Goal: Task Accomplishment & Management: Manage account settings

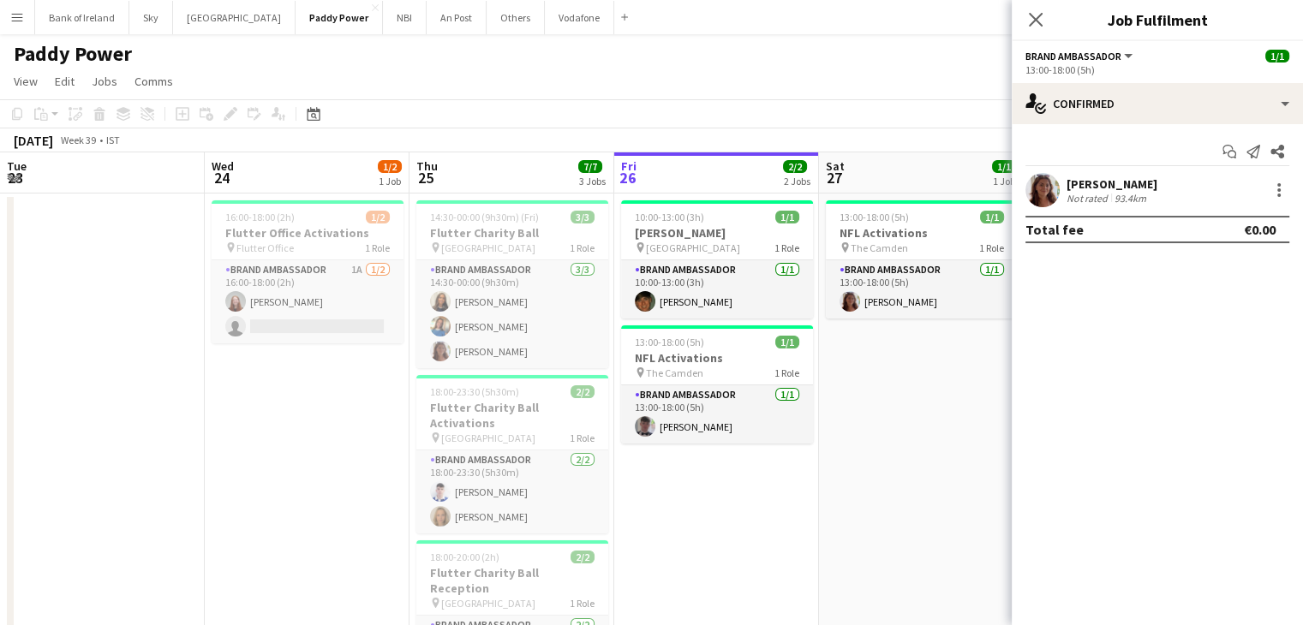
scroll to position [0, 647]
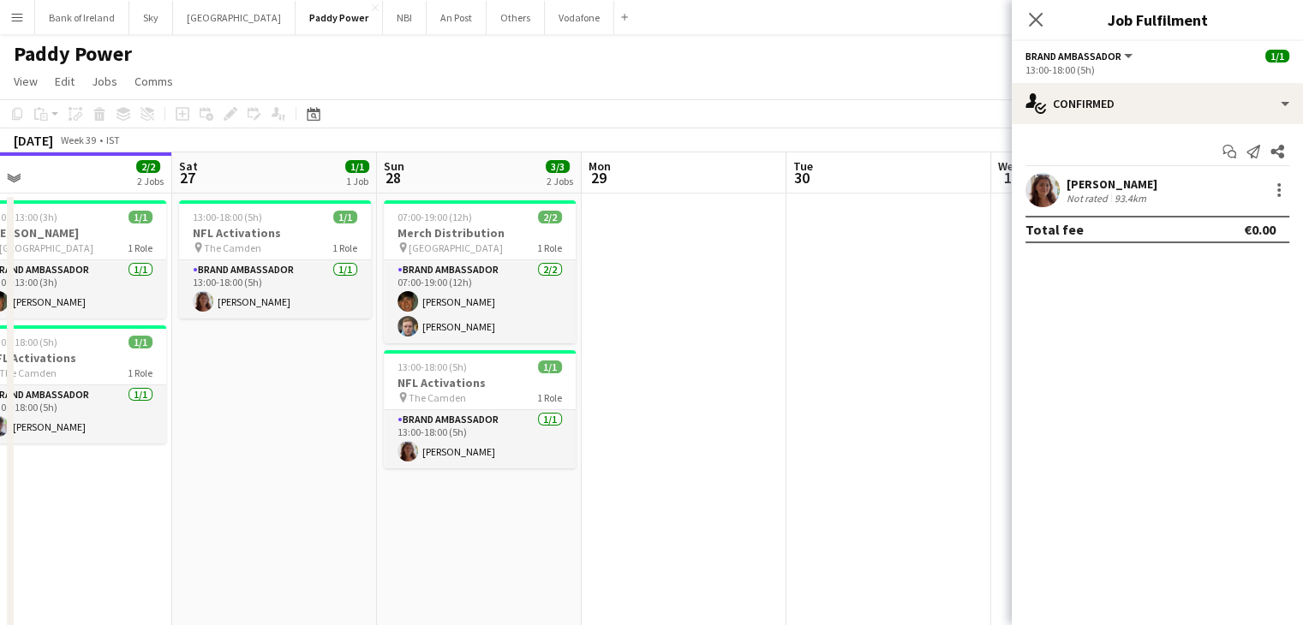
click at [647, 359] on app-date-cell at bounding box center [684, 466] width 205 height 544
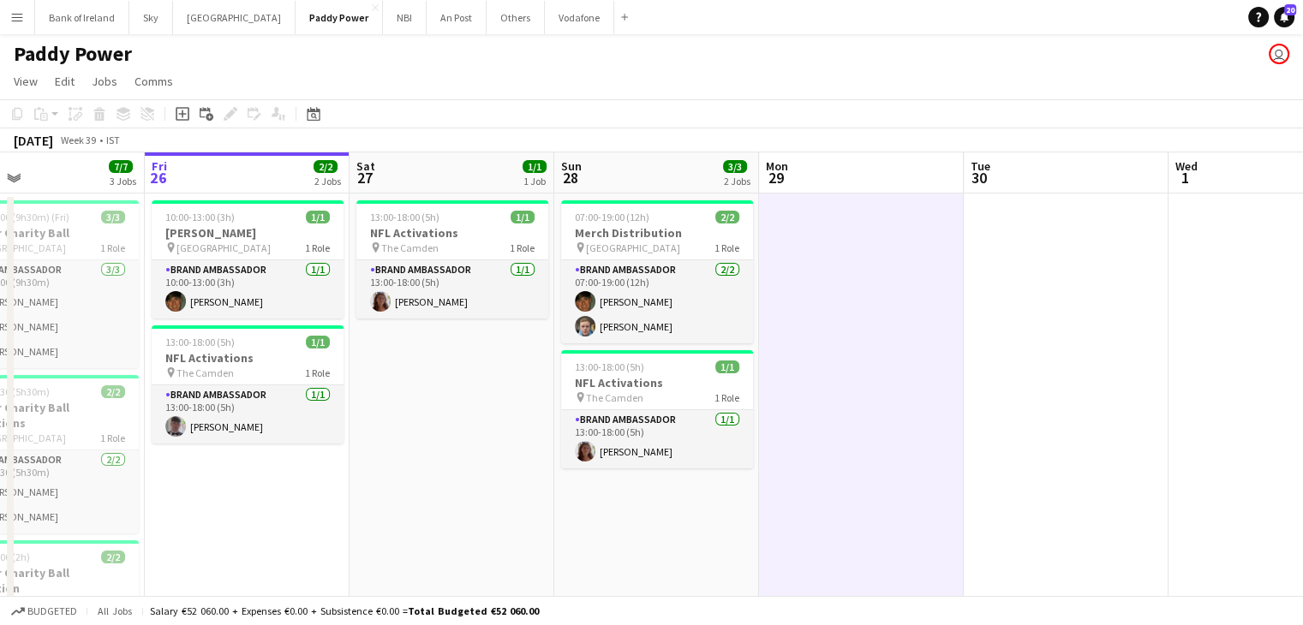
drag, startPoint x: 856, startPoint y: 235, endPoint x: 1033, endPoint y: 225, distance: 176.7
click at [1033, 225] on app-calendar-viewport "Tue 23 Wed 24 1/2 1 Job Thu 25 7/7 3 Jobs Fri 26 2/2 2 Jobs Sat 27 1/1 1 Job Su…" at bounding box center [651, 484] width 1303 height 664
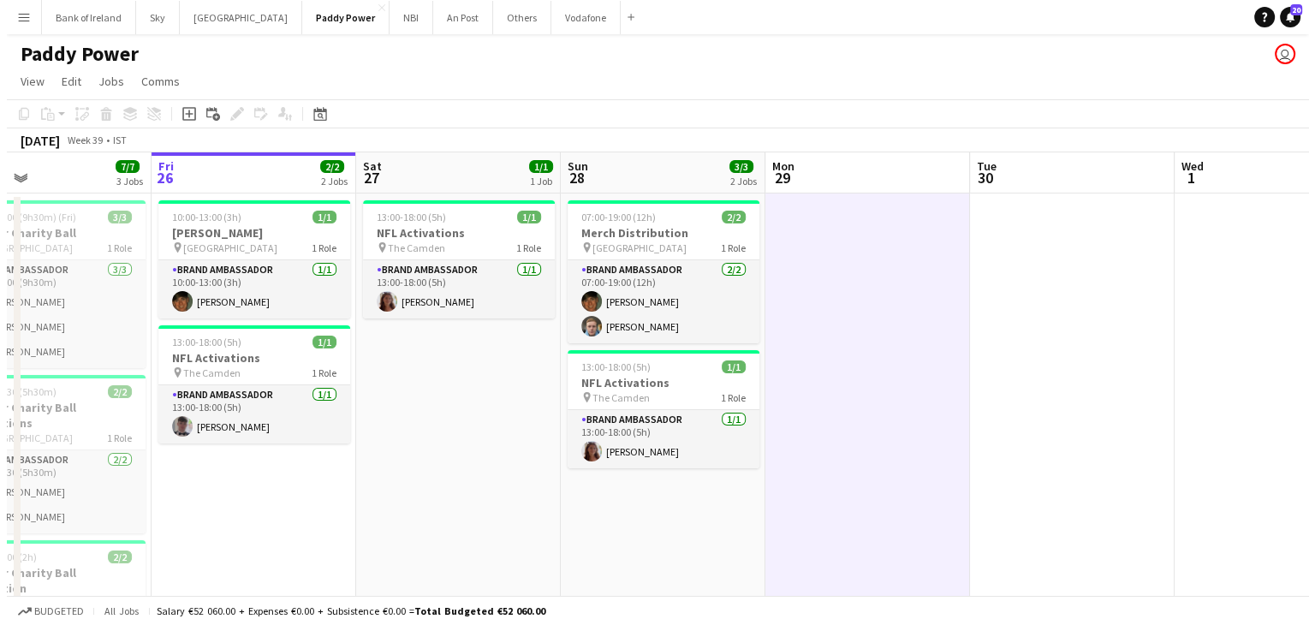
scroll to position [0, 467]
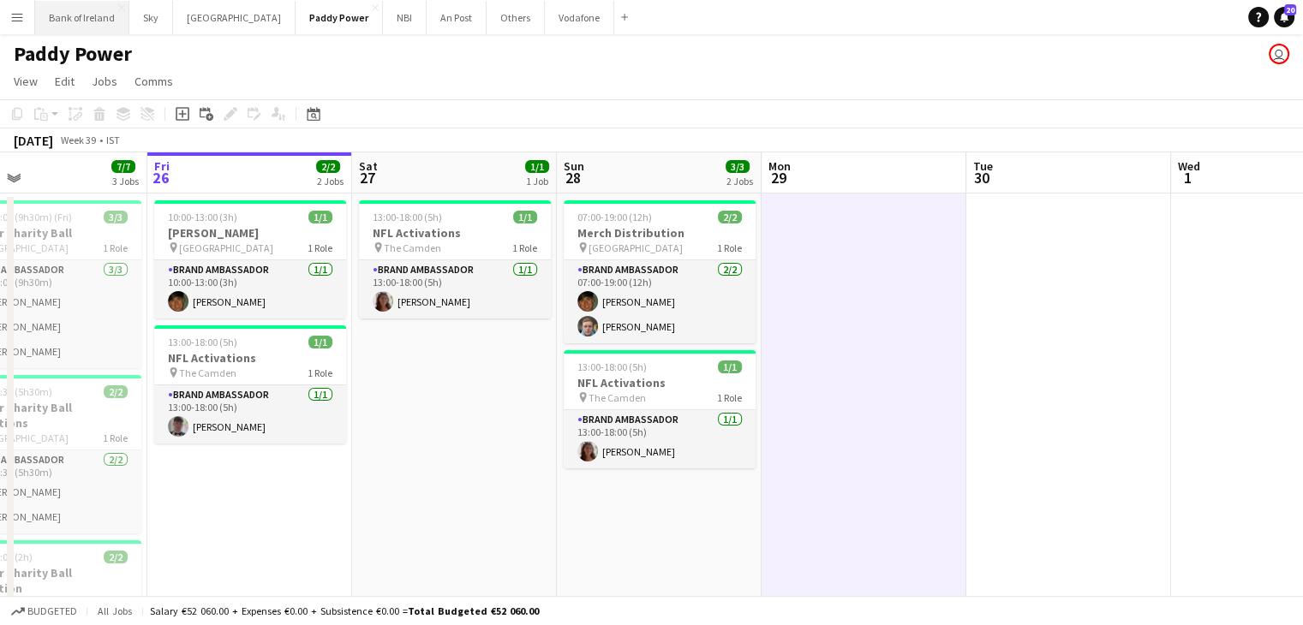
click at [84, 30] on button "Bank of Ireland Close" at bounding box center [82, 17] width 94 height 33
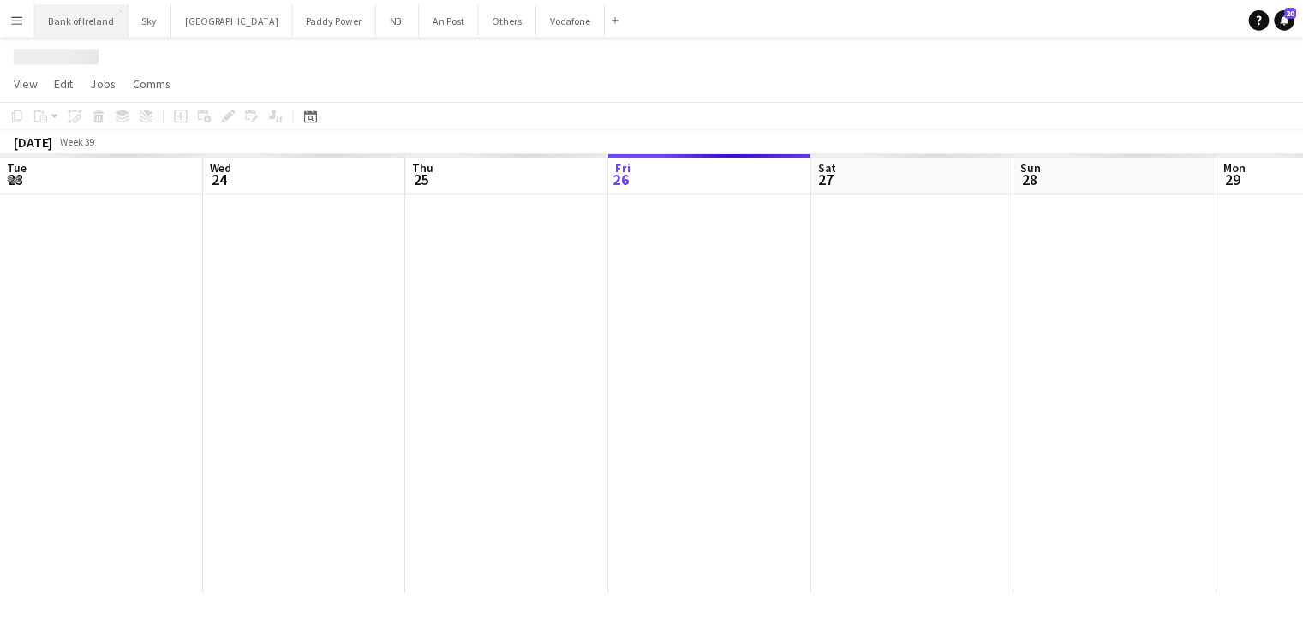
scroll to position [0, 409]
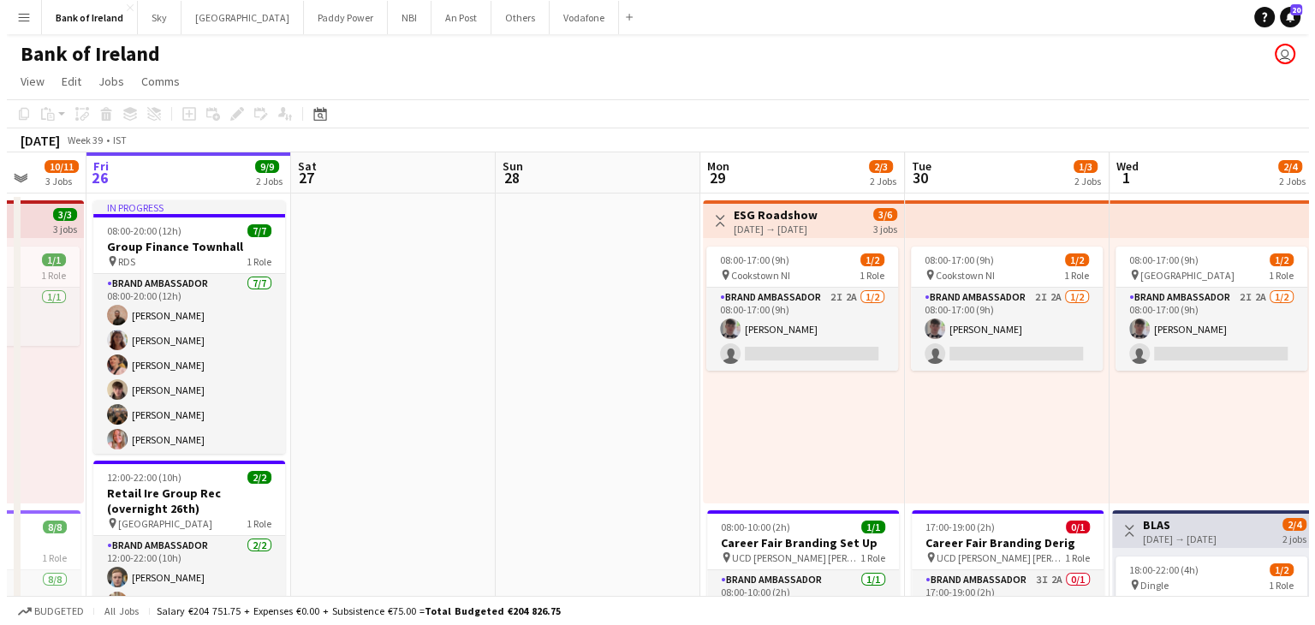
scroll to position [0, 593]
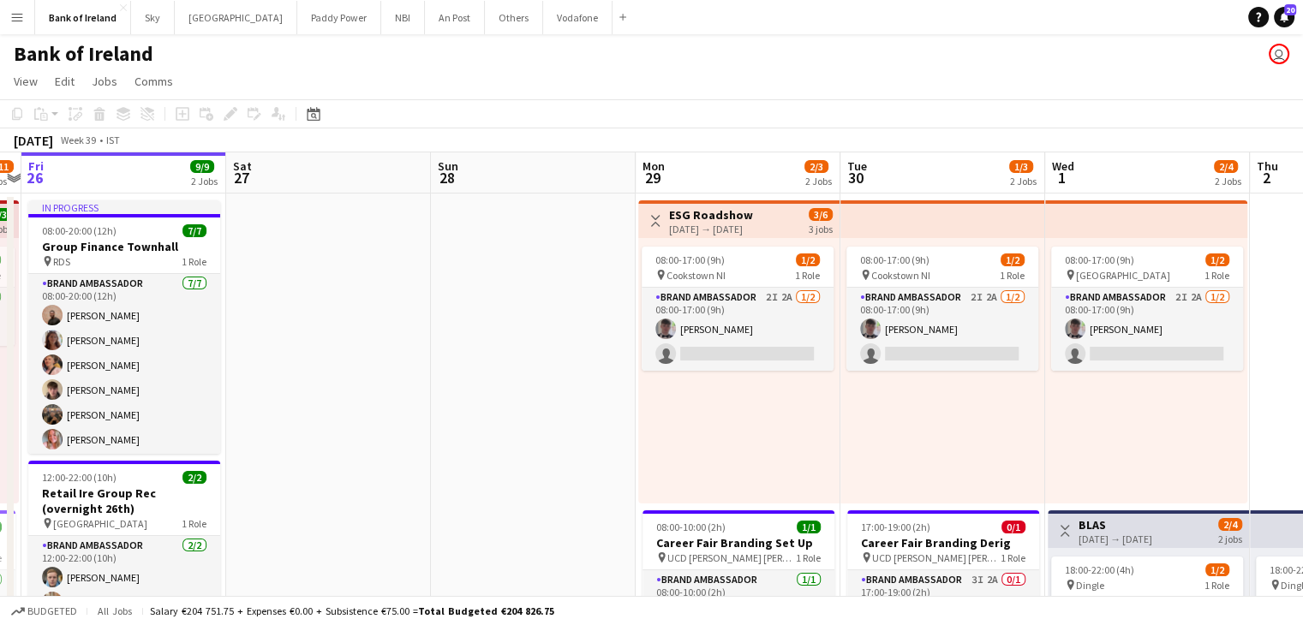
drag, startPoint x: 411, startPoint y: 356, endPoint x: 289, endPoint y: 373, distance: 123.7
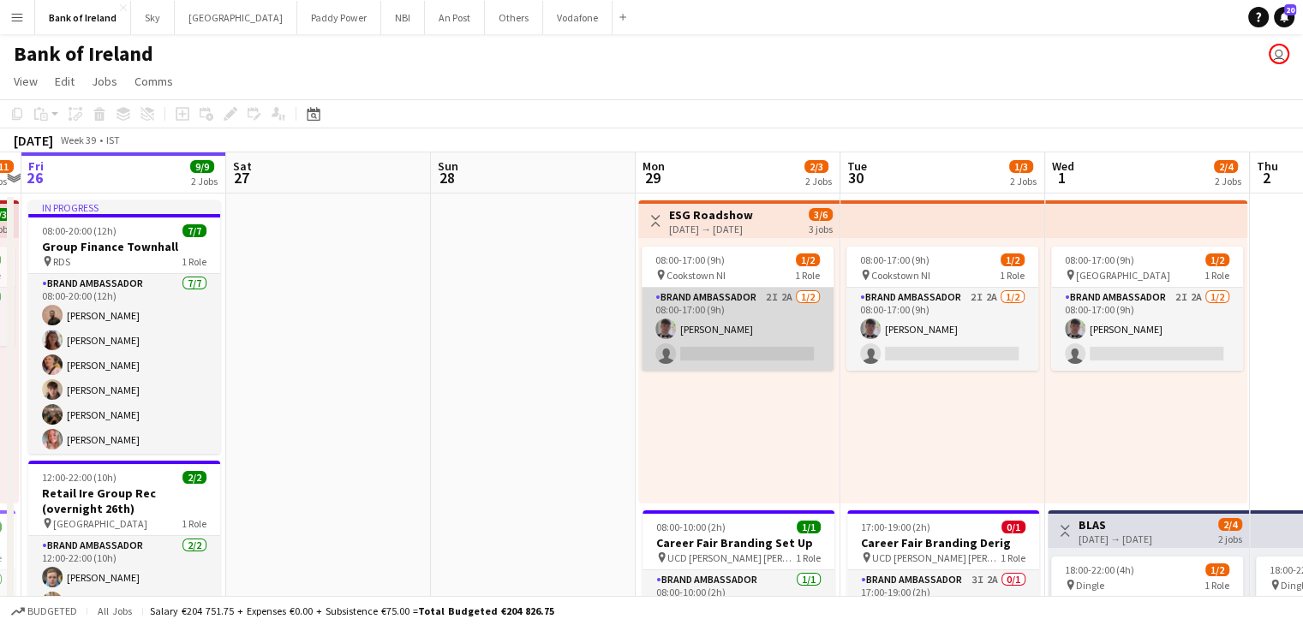
click at [725, 330] on app-card-role "Brand Ambassador 2I 2A [DATE] 08:00-17:00 (9h) [PERSON_NAME] single-neutral-act…" at bounding box center [737, 329] width 192 height 83
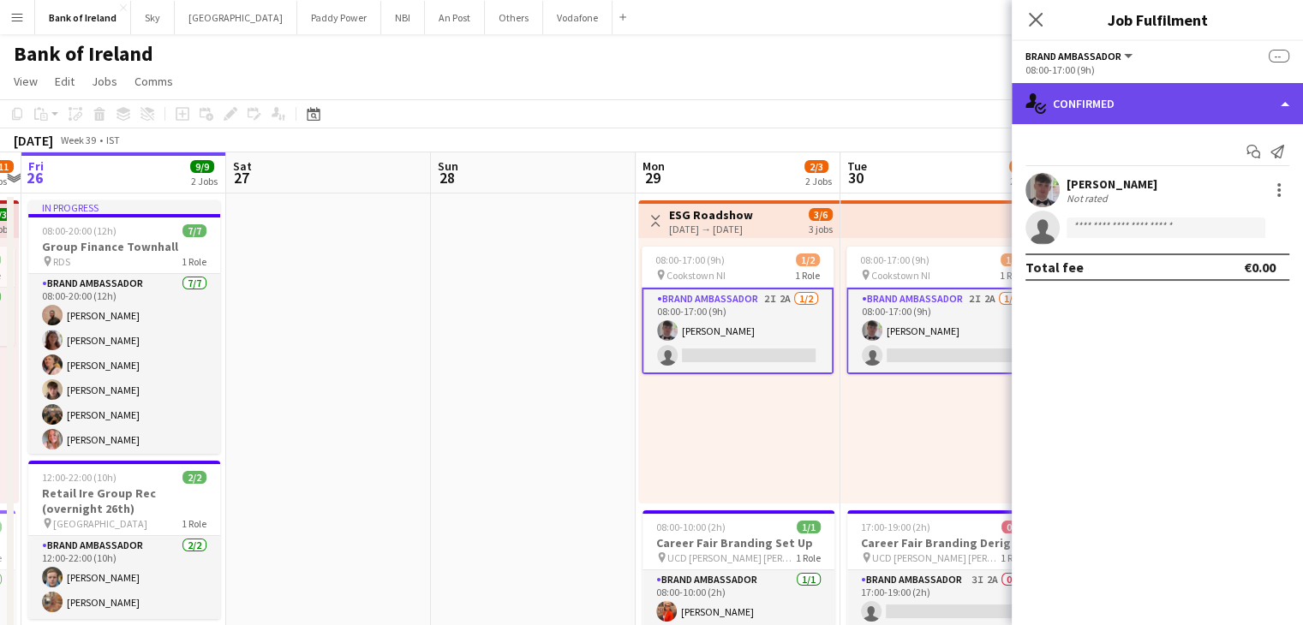
click at [1142, 106] on div "single-neutral-actions-check-2 Confirmed" at bounding box center [1156, 103] width 291 height 41
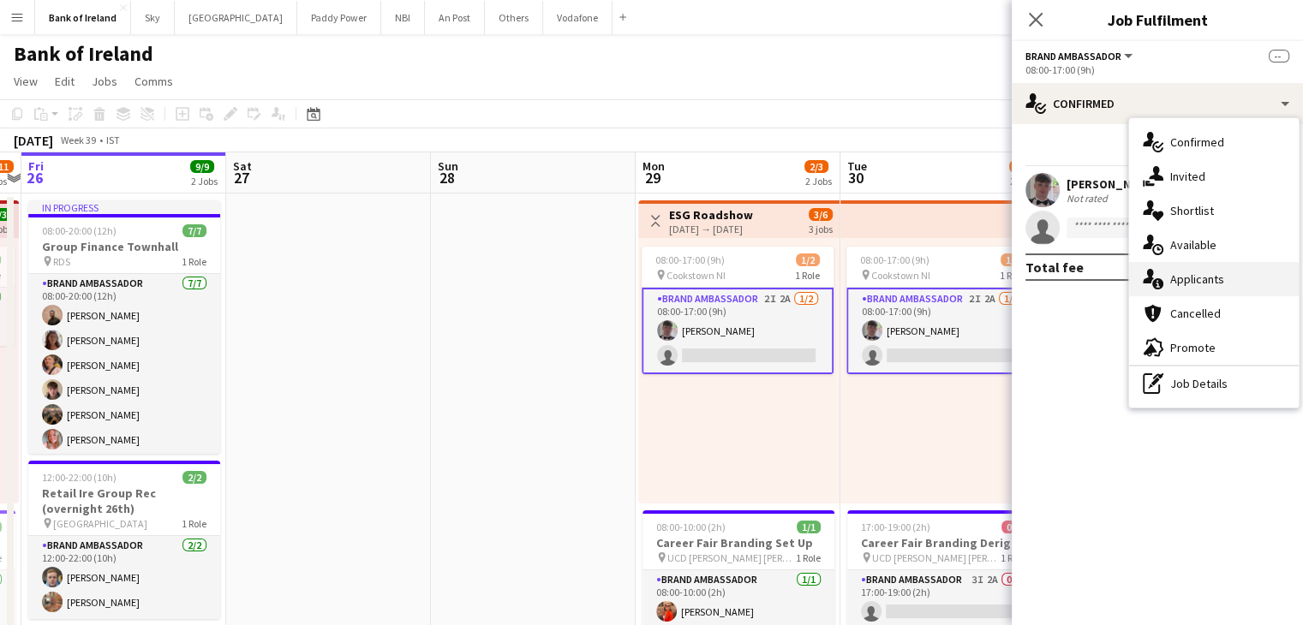
click at [1213, 287] on div "single-neutral-actions-information Applicants" at bounding box center [1214, 279] width 170 height 34
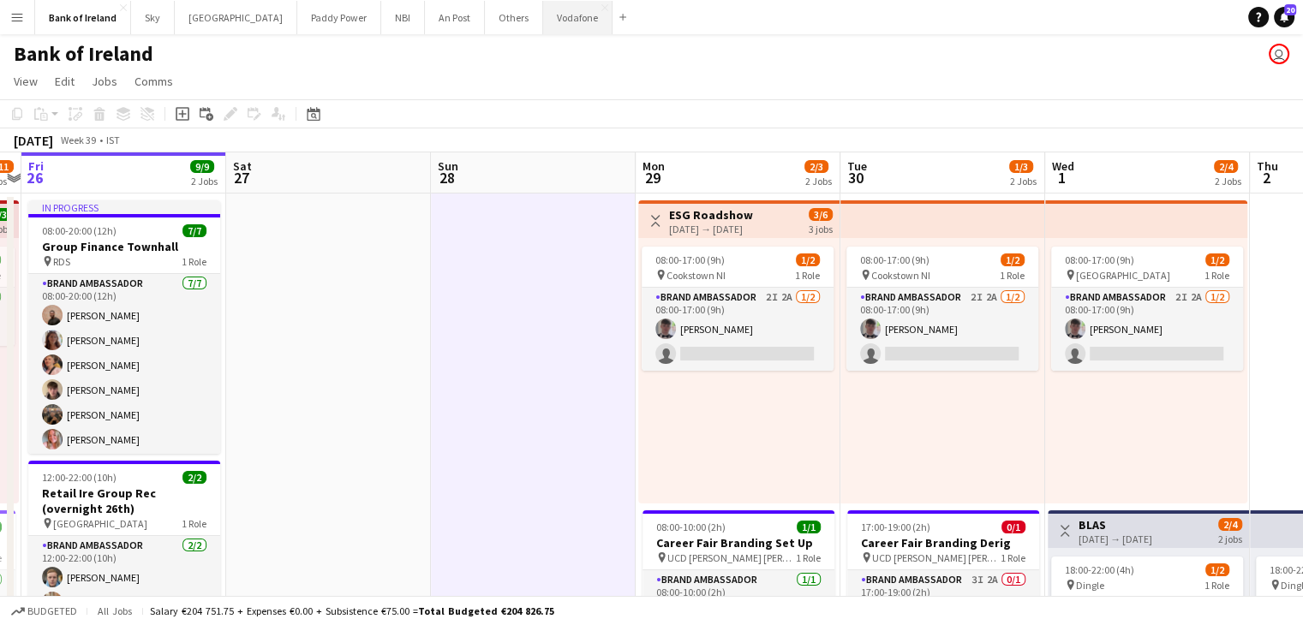
click at [543, 26] on button "Vodafone Close" at bounding box center [577, 17] width 69 height 33
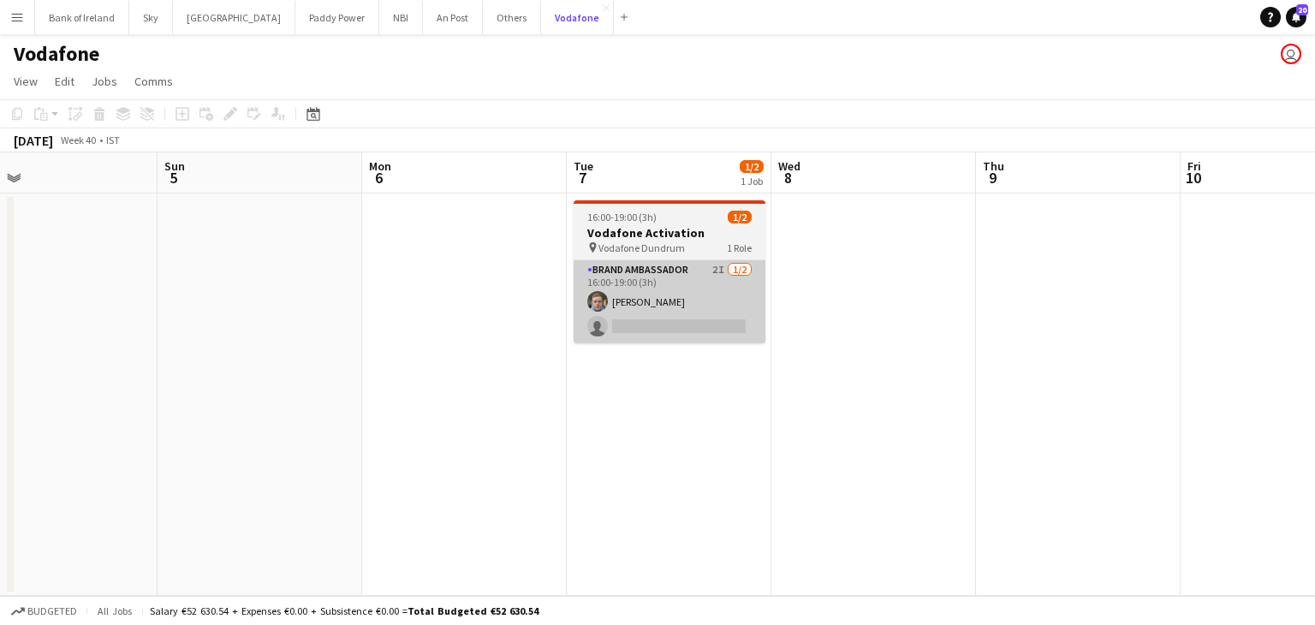
scroll to position [0, 661]
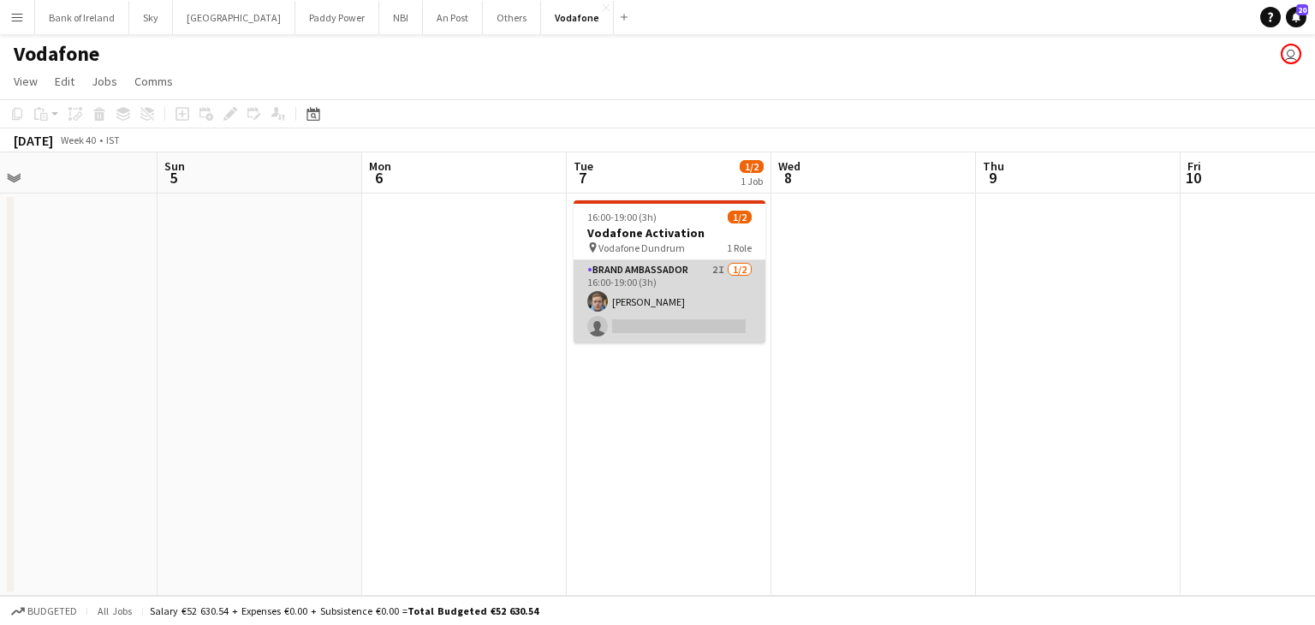
click at [608, 322] on app-card-role "Brand Ambassador 2I [DATE] 16:00-19:00 (3h) [PERSON_NAME] single-neutral-actions" at bounding box center [670, 301] width 192 height 83
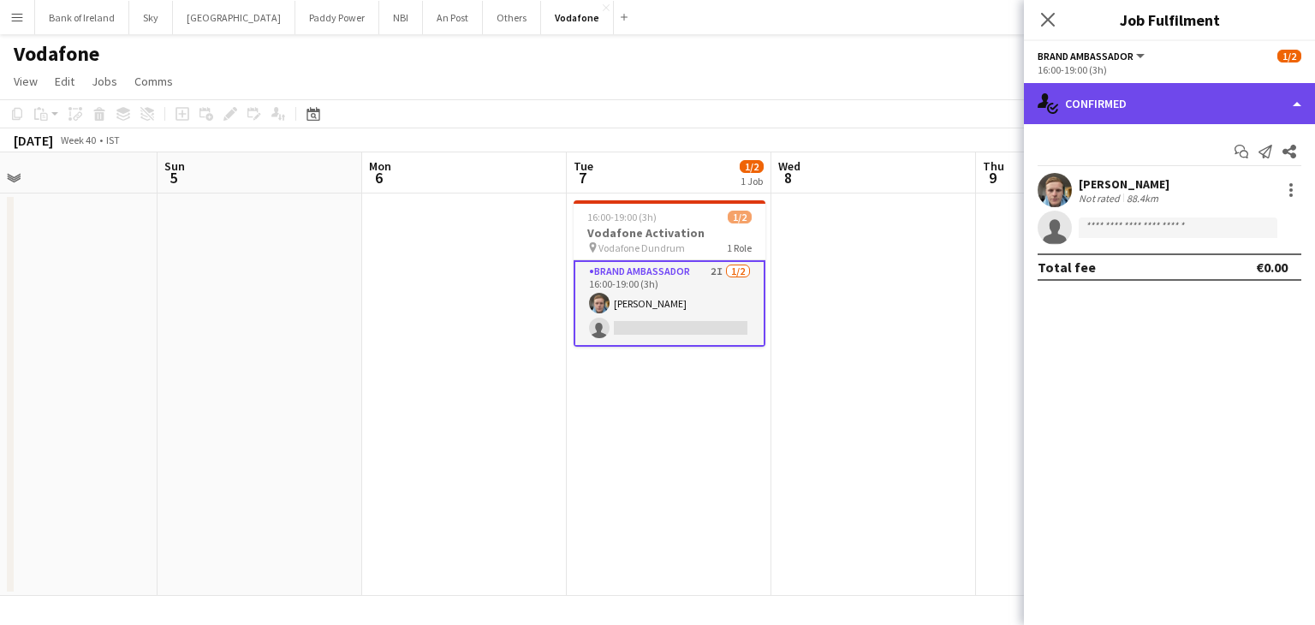
click at [1157, 100] on div "single-neutral-actions-check-2 Confirmed" at bounding box center [1169, 103] width 291 height 41
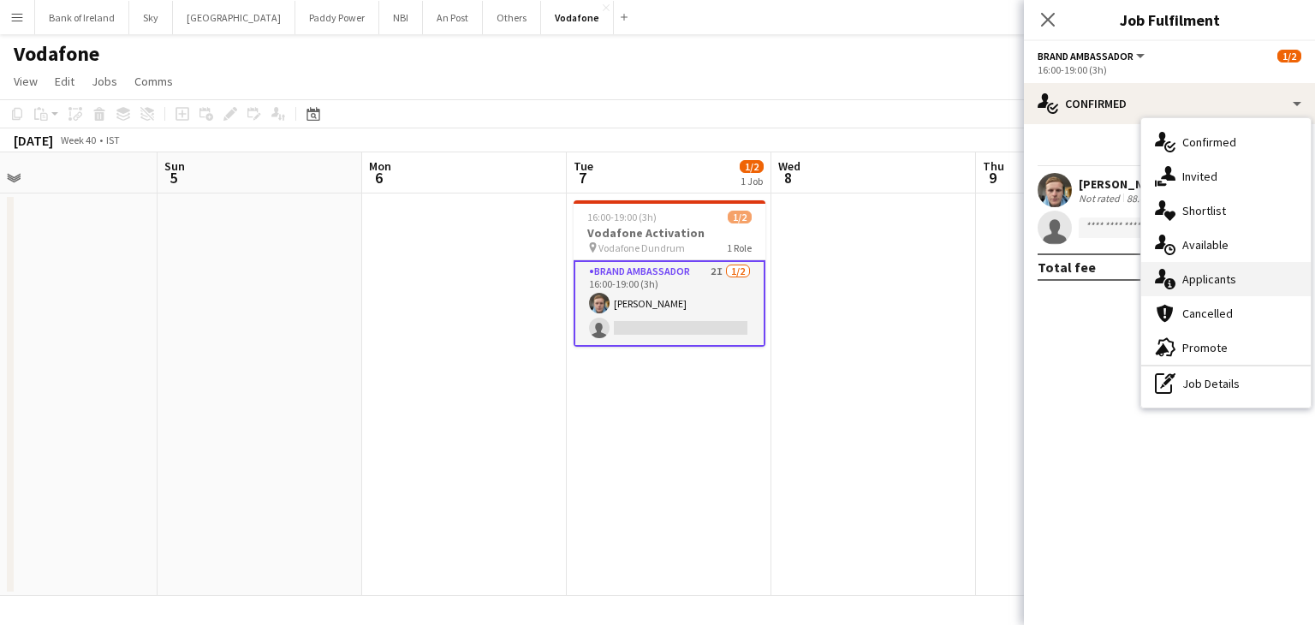
click at [1206, 285] on span "Applicants" at bounding box center [1210, 278] width 54 height 15
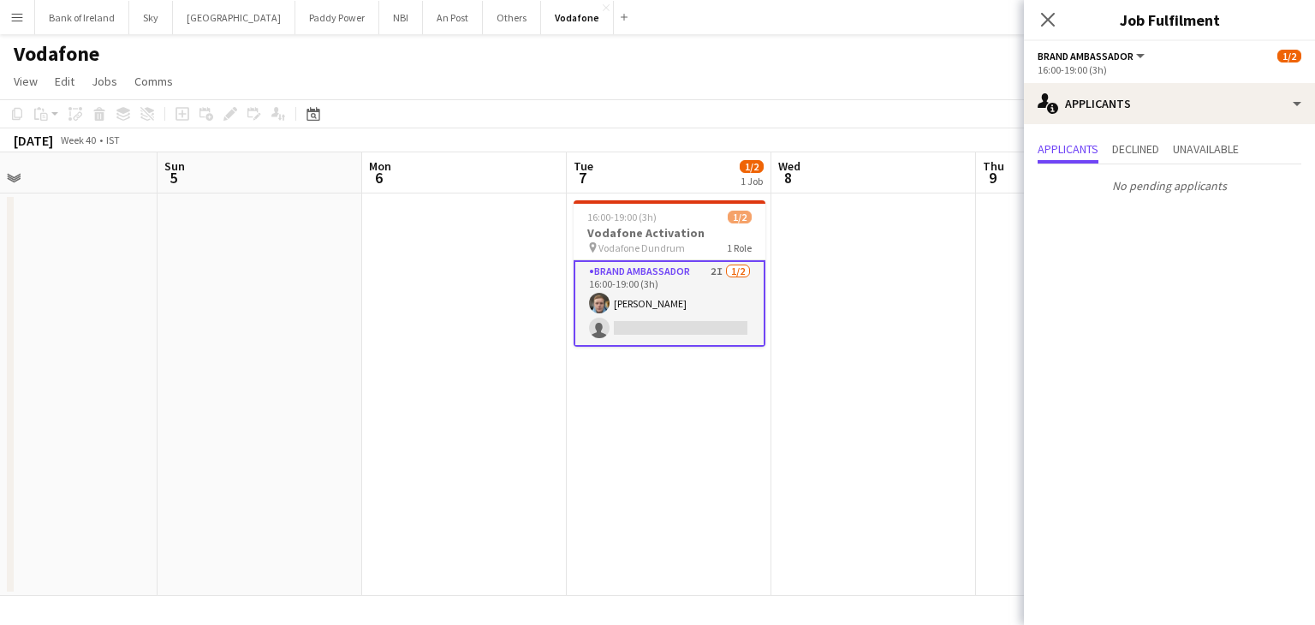
click at [905, 349] on app-date-cell at bounding box center [874, 395] width 205 height 403
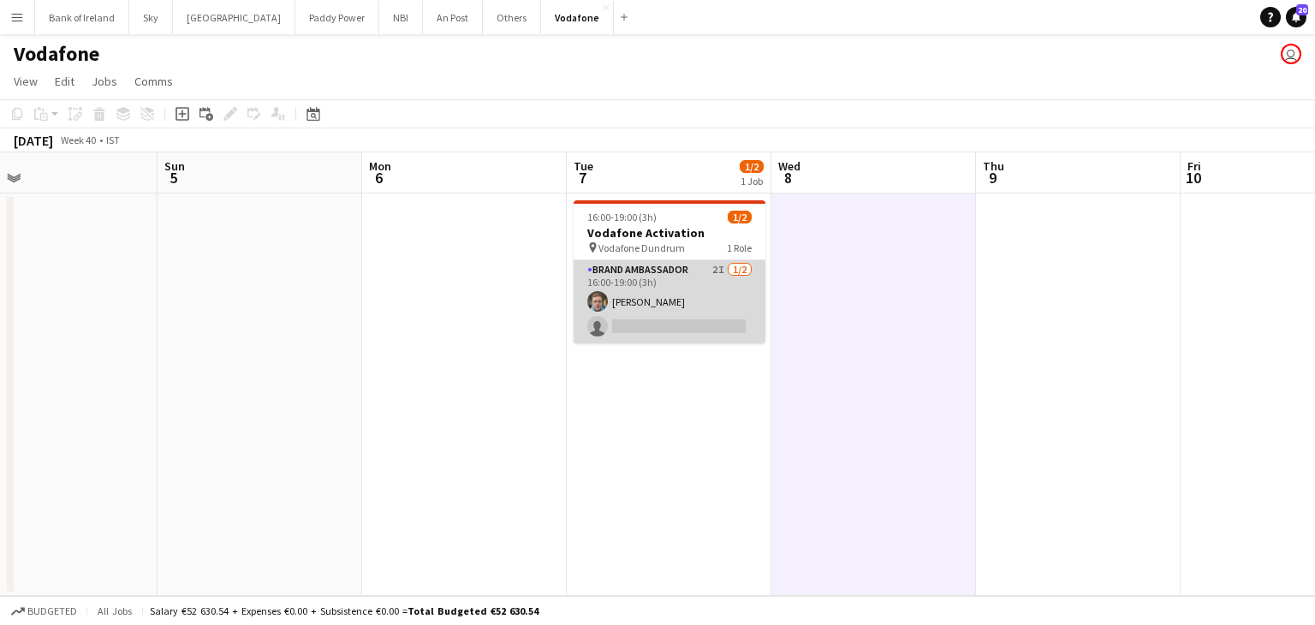
click at [699, 326] on app-card-role "Brand Ambassador 2I [DATE] 16:00-19:00 (3h) [PERSON_NAME] single-neutral-actions" at bounding box center [670, 301] width 192 height 83
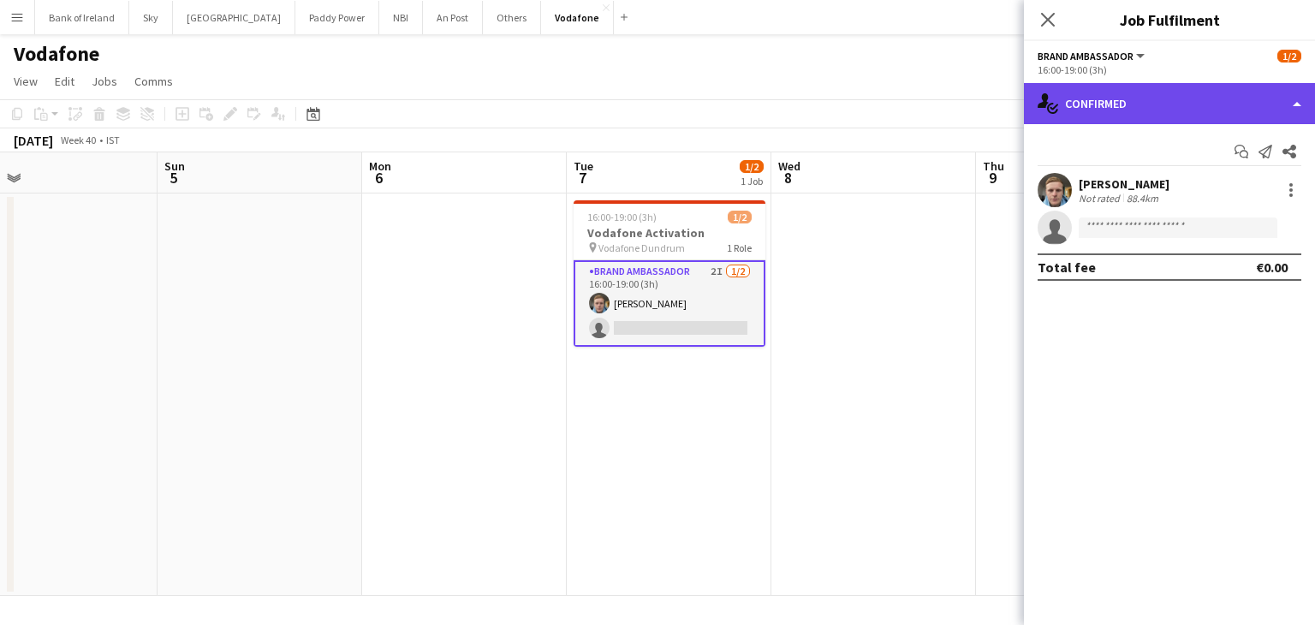
click at [1111, 123] on div "single-neutral-actions-check-2 Confirmed" at bounding box center [1169, 103] width 291 height 41
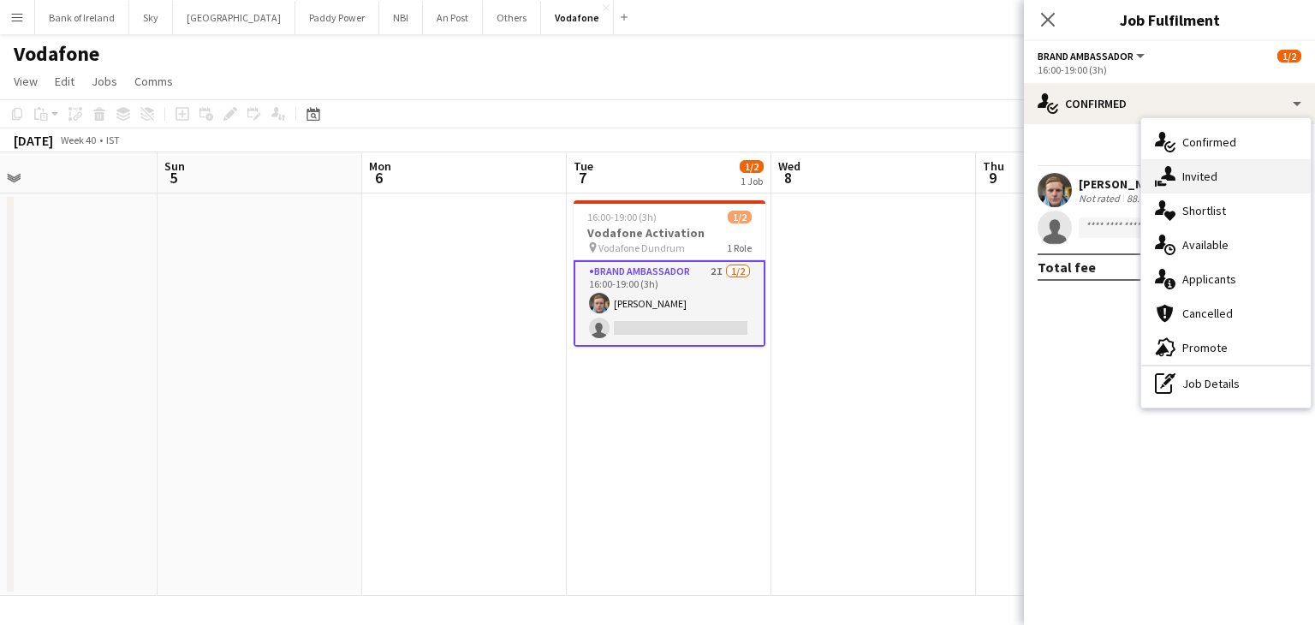
click at [1240, 192] on div "single-neutral-actions-share-1 Invited" at bounding box center [1227, 176] width 170 height 34
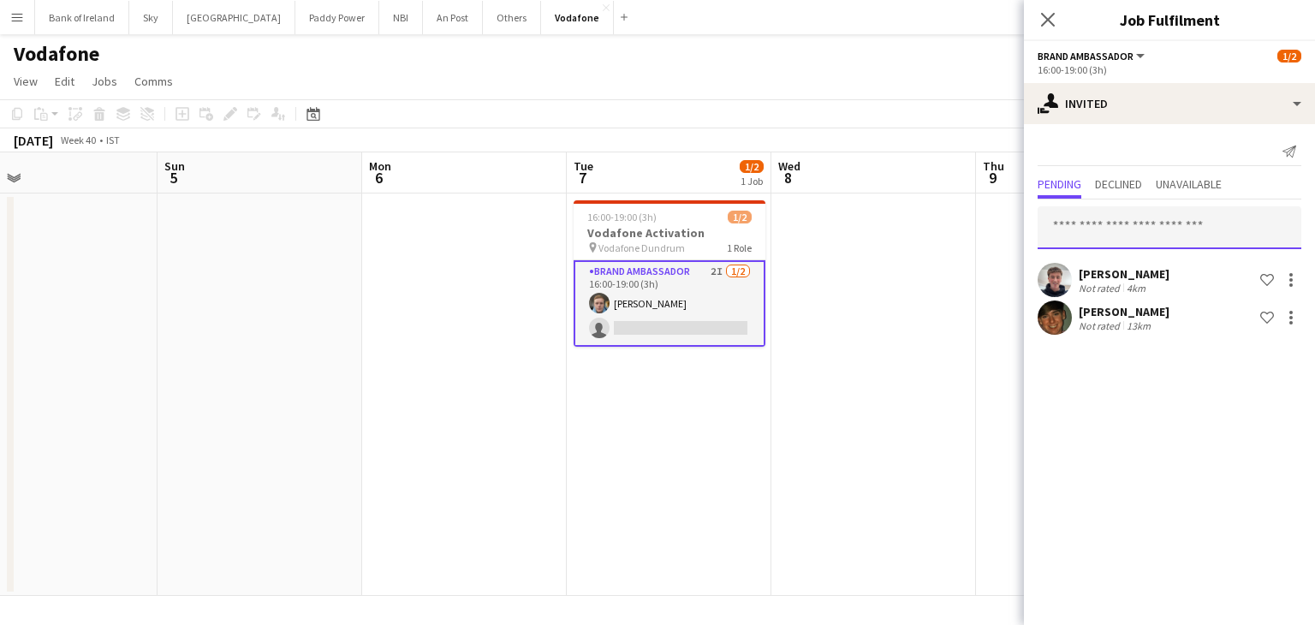
click at [1214, 234] on input "text" at bounding box center [1170, 227] width 264 height 43
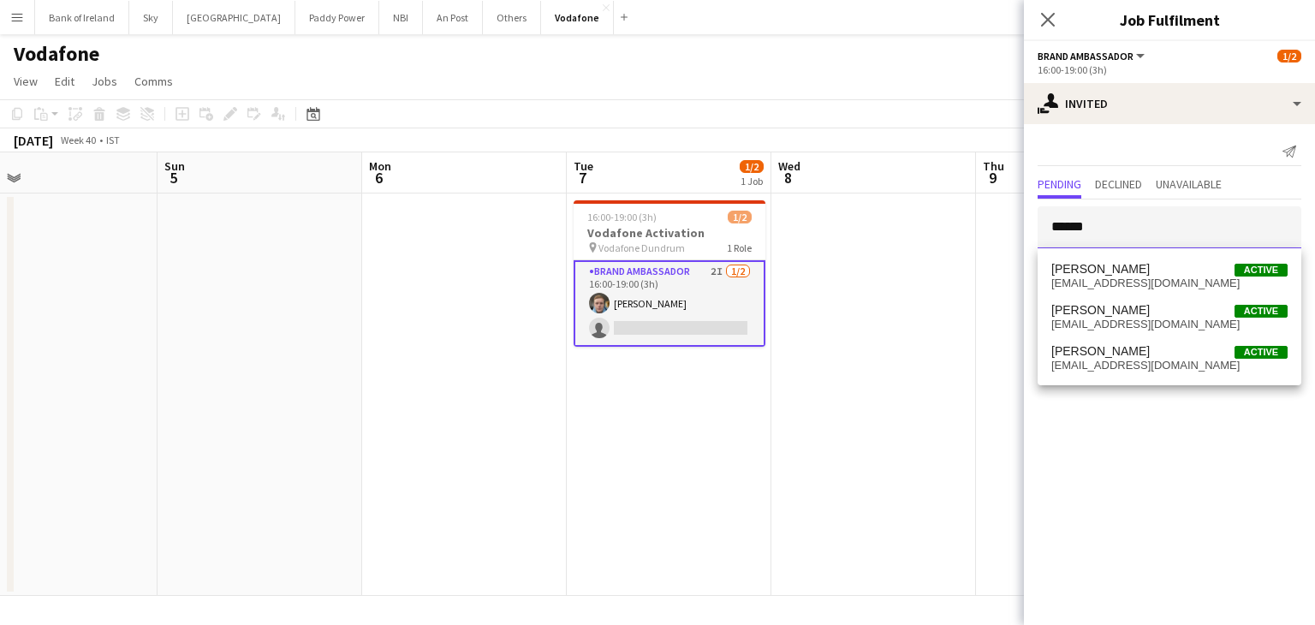
type input "******"
click at [1151, 282] on span "[EMAIL_ADDRESS][DOMAIN_NAME]" at bounding box center [1170, 284] width 236 height 14
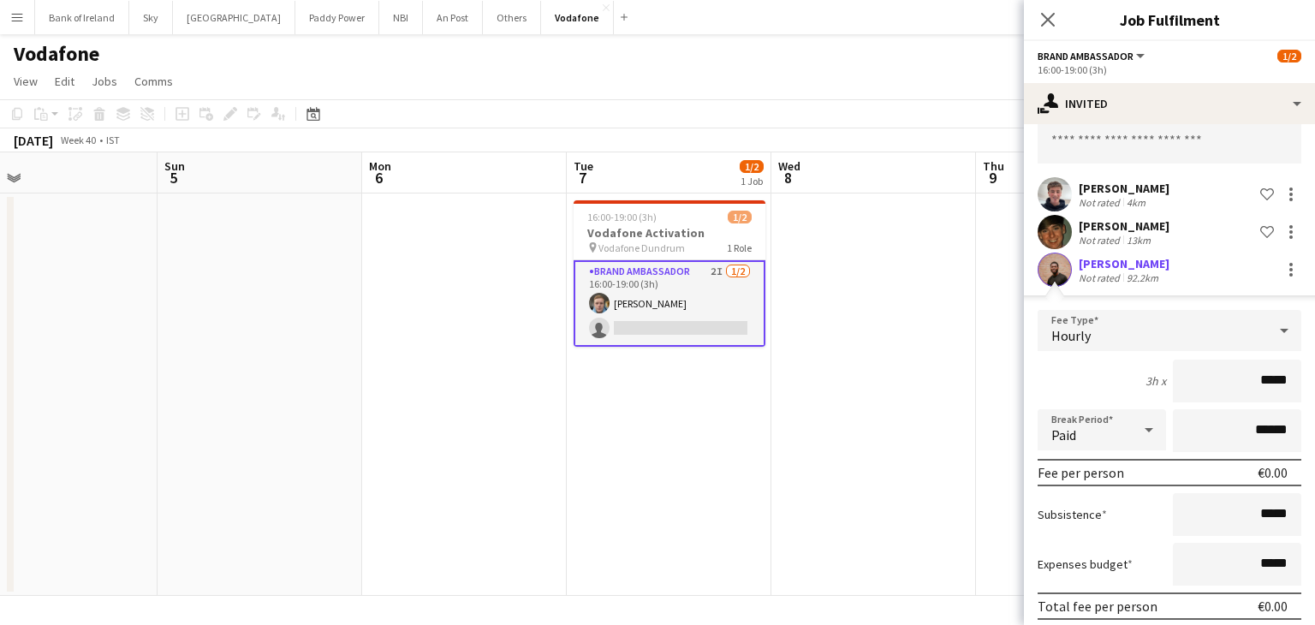
scroll to position [151, 0]
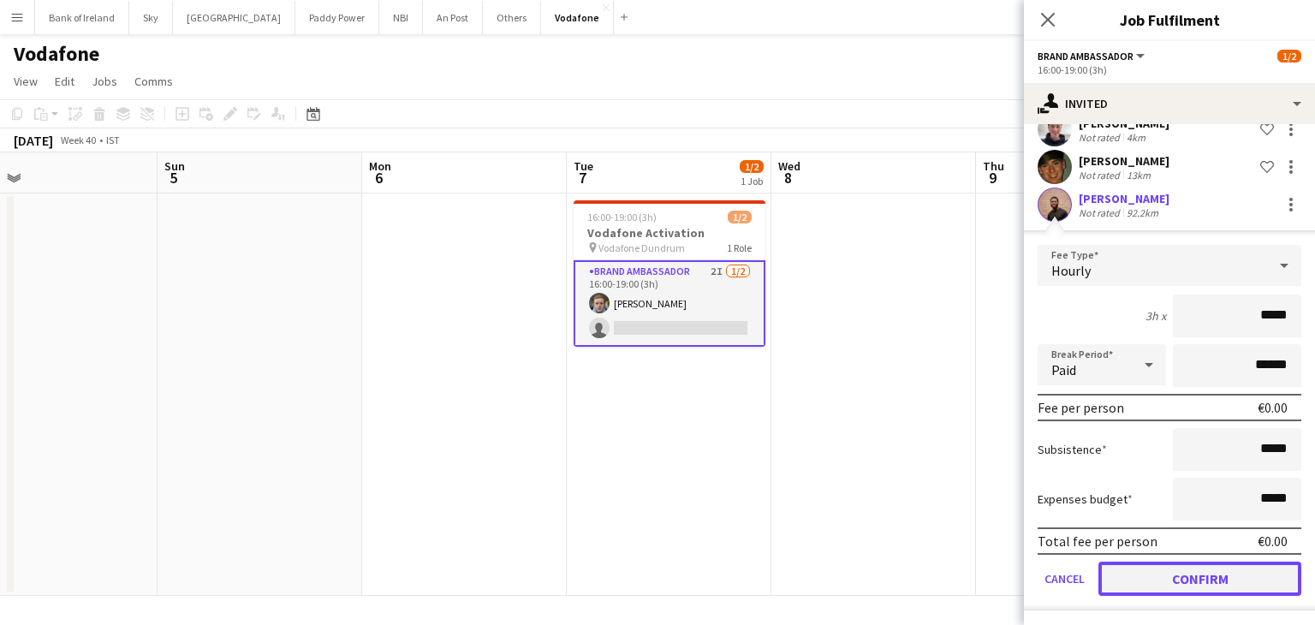
click at [1194, 579] on button "Confirm" at bounding box center [1200, 579] width 203 height 34
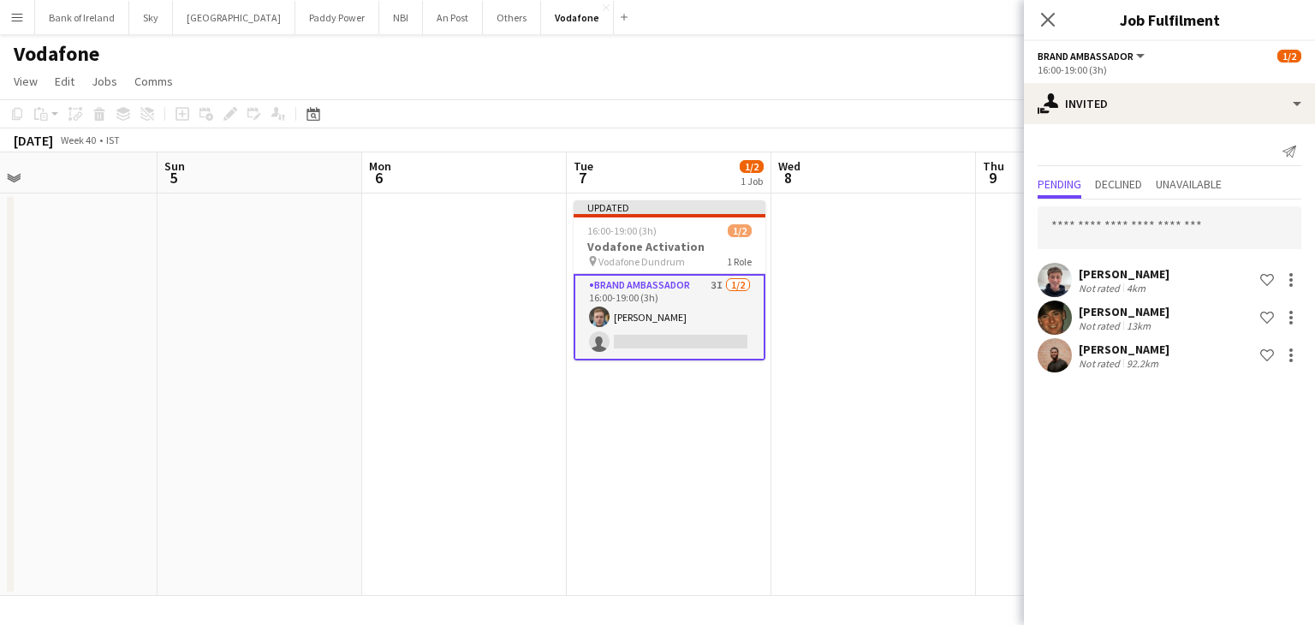
scroll to position [0, 0]
click at [932, 358] on app-date-cell at bounding box center [874, 395] width 205 height 403
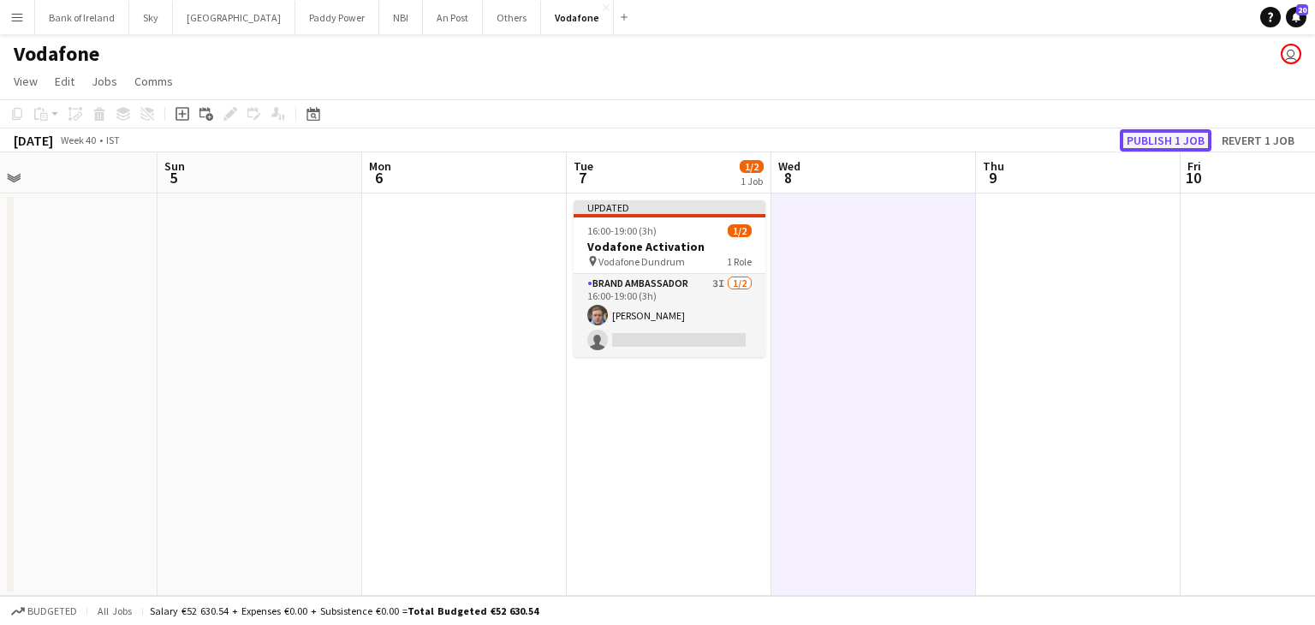
click at [1148, 145] on button "Publish 1 job" at bounding box center [1166, 140] width 92 height 22
